Goal: Task Accomplishment & Management: Manage account settings

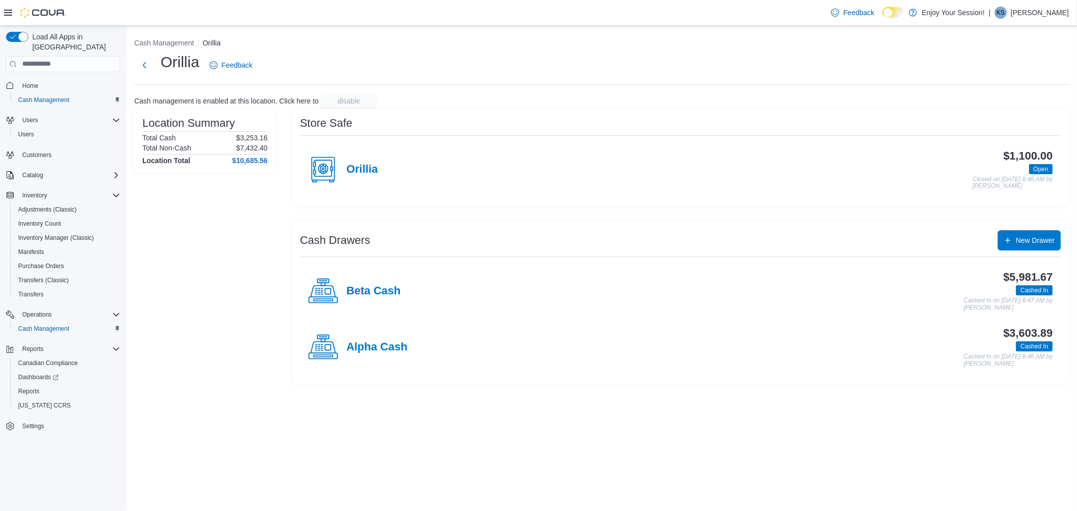
click at [986, 280] on div "$5,981.67 Cashed In Cashed In on October 12, 2025 8:47 AM by Kayla Schop" at bounding box center [727, 291] width 652 height 40
click at [1037, 277] on h3 "$5,981.67" at bounding box center [1027, 277] width 49 height 12
click at [385, 286] on h4 "Beta Cash" at bounding box center [373, 291] width 55 height 13
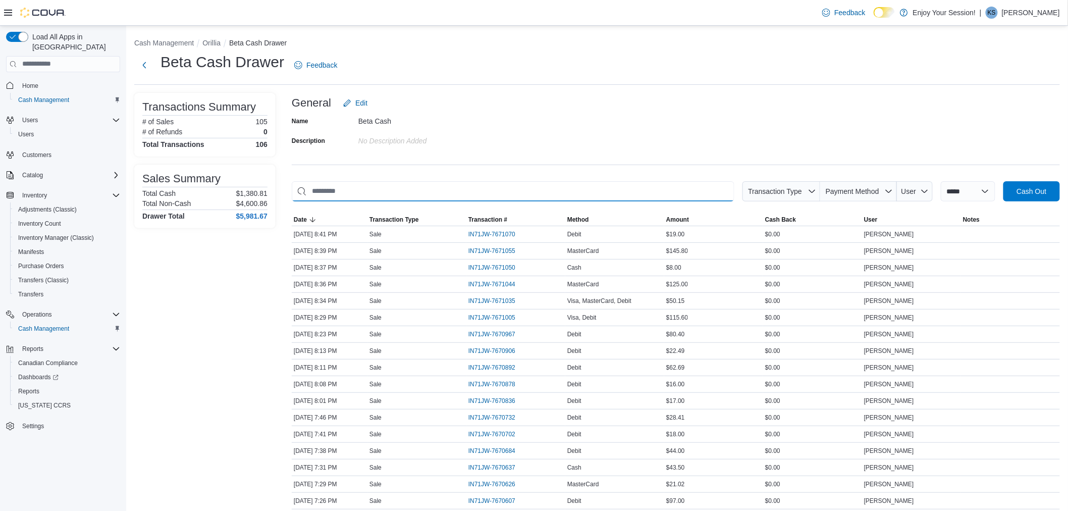
click at [580, 190] on input "This is a search bar. As you type, the results lower in the page will automatic…" at bounding box center [513, 191] width 443 height 20
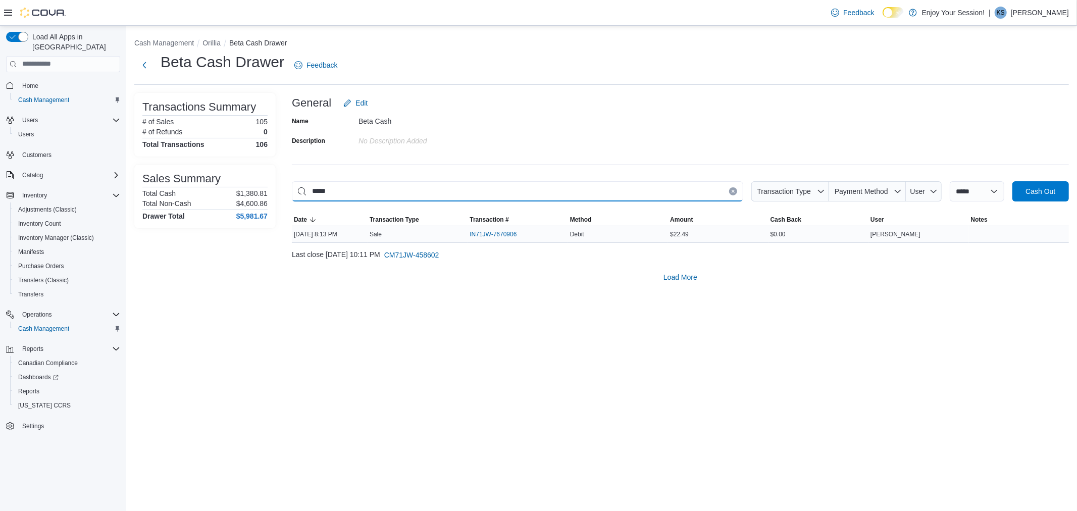
type input "*****"
click at [654, 236] on div "Debit" at bounding box center [618, 234] width 100 height 12
click at [502, 233] on span "IN71JW-7670906" at bounding box center [492, 234] width 47 height 8
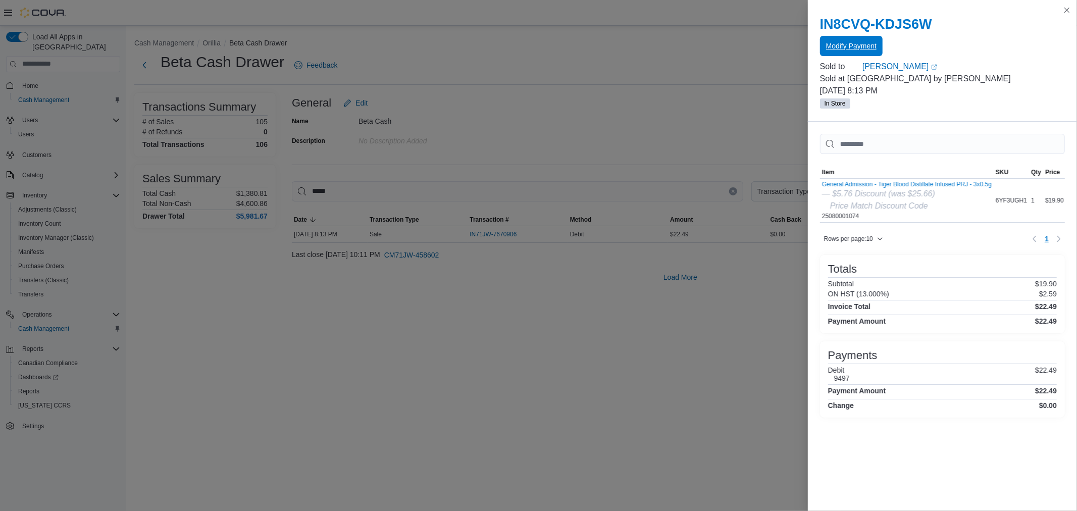
click at [868, 51] on span "Modify Payment" at bounding box center [851, 46] width 50 height 20
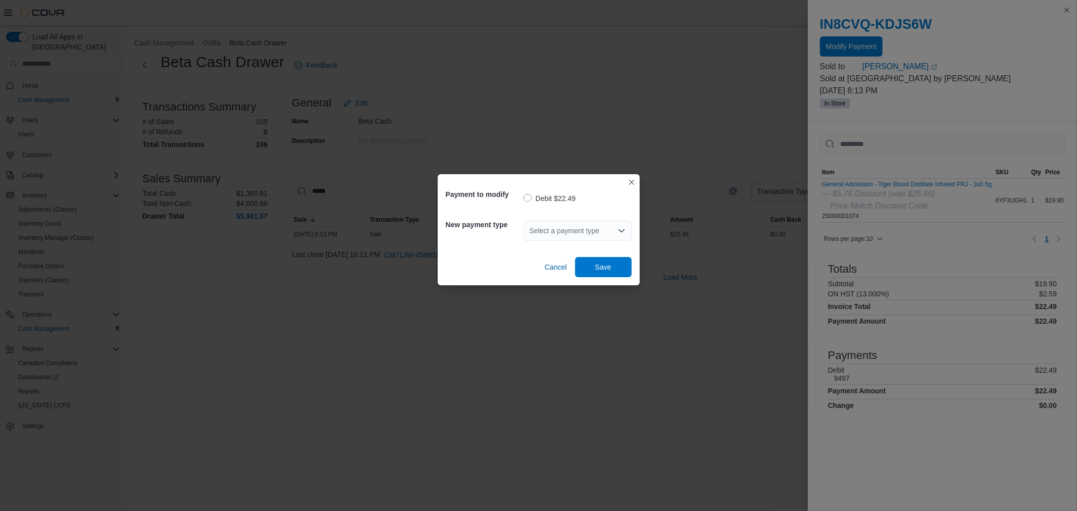
click at [592, 232] on div "Select a payment type" at bounding box center [578, 231] width 108 height 20
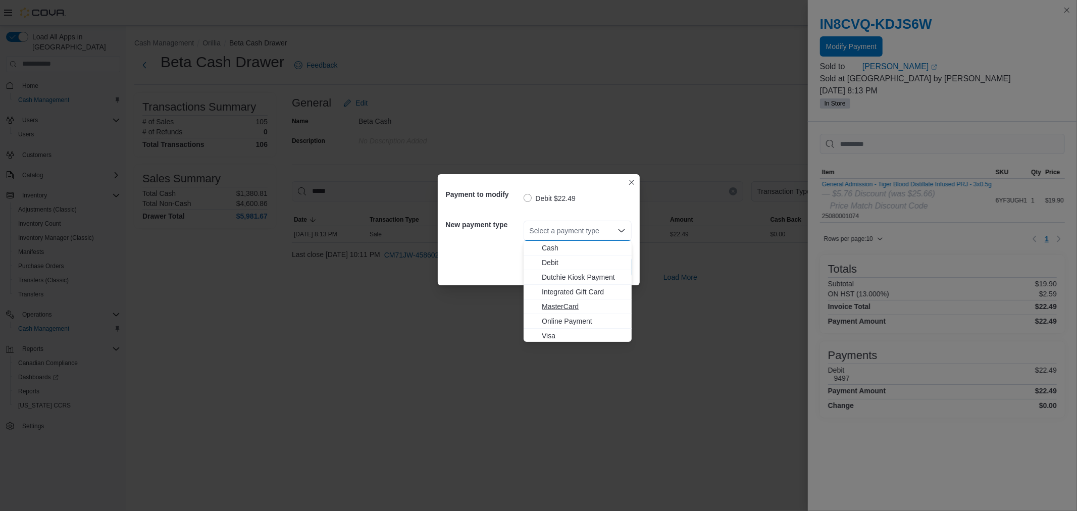
click at [583, 301] on span "MasterCard" at bounding box center [584, 306] width 84 height 10
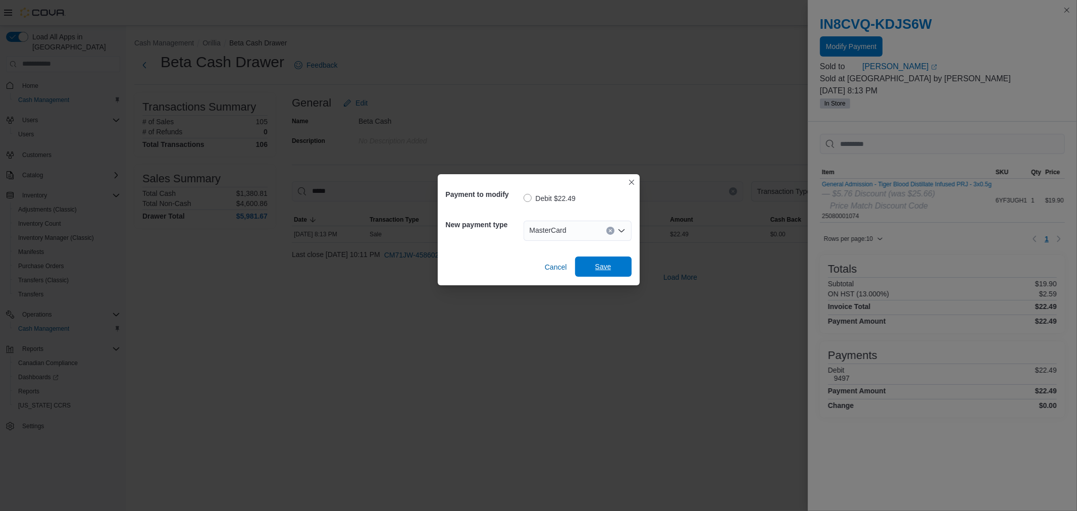
click at [601, 267] on span "Save" at bounding box center [603, 267] width 16 height 10
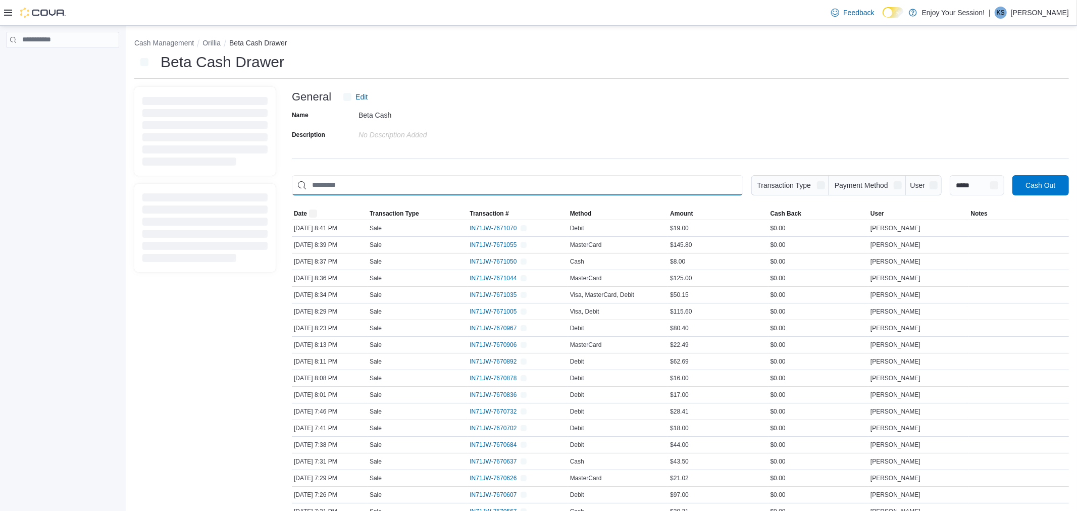
click at [598, 177] on input "This is a search bar. As you type, the results lower in the page will automatic…" at bounding box center [517, 185] width 451 height 20
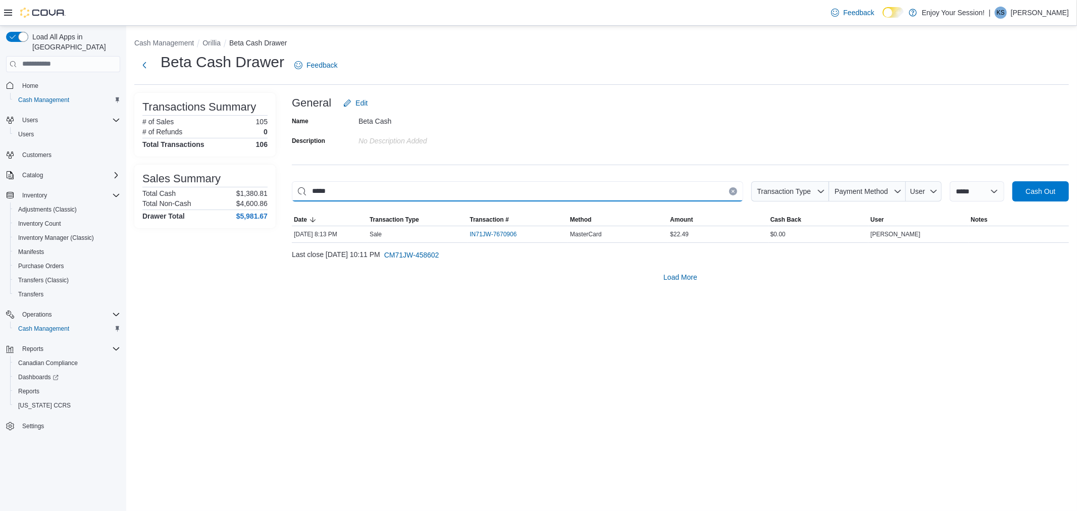
type input "*****"
click at [519, 230] on span "IN71JW-7670906" at bounding box center [497, 234] width 57 height 12
